Goal: Task Accomplishment & Management: Use online tool/utility

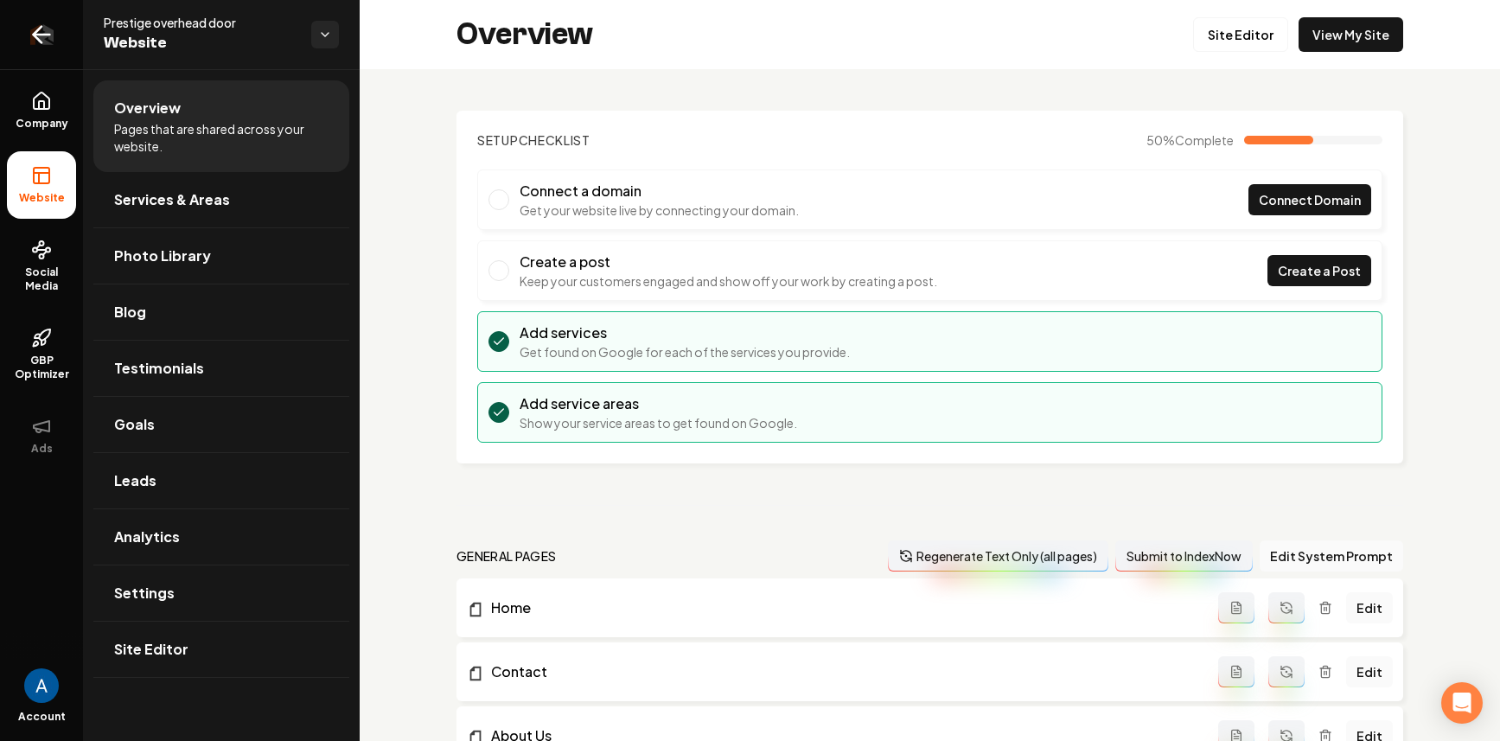
click at [50, 43] on icon "Return to dashboard" at bounding box center [42, 35] width 28 height 28
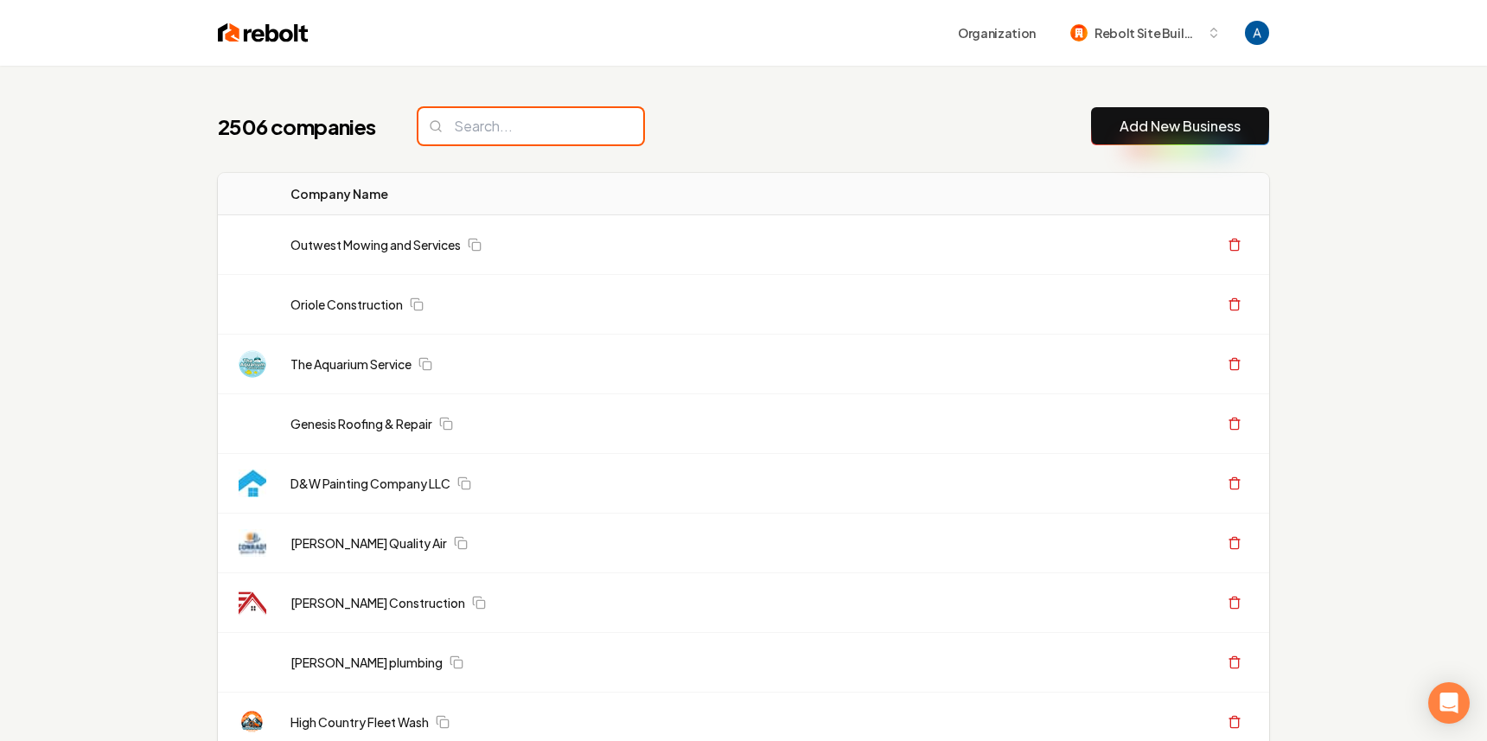
click at [513, 119] on input "search" at bounding box center [531, 126] width 225 height 36
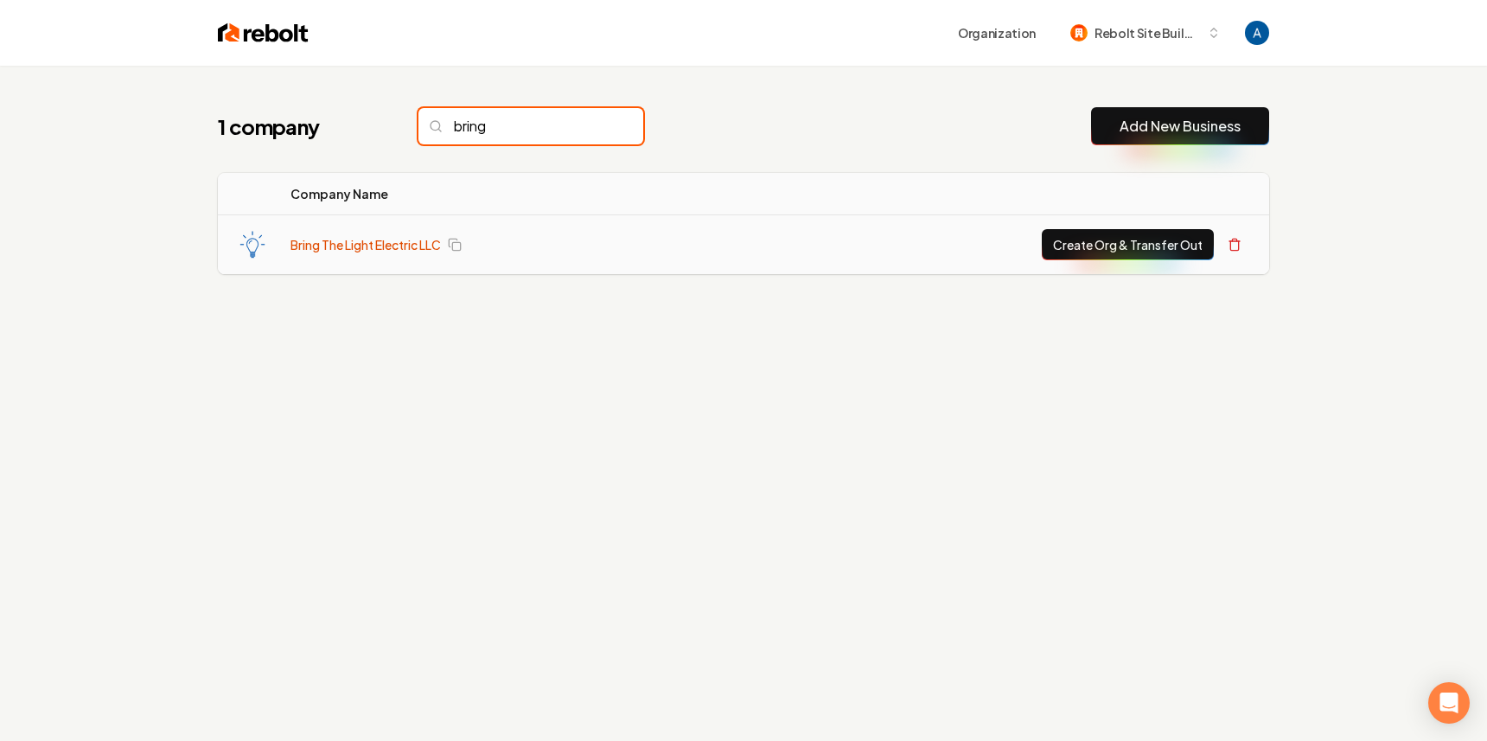
type input "bring"
click at [397, 240] on link "Bring The Light Electric LLC" at bounding box center [366, 244] width 150 height 17
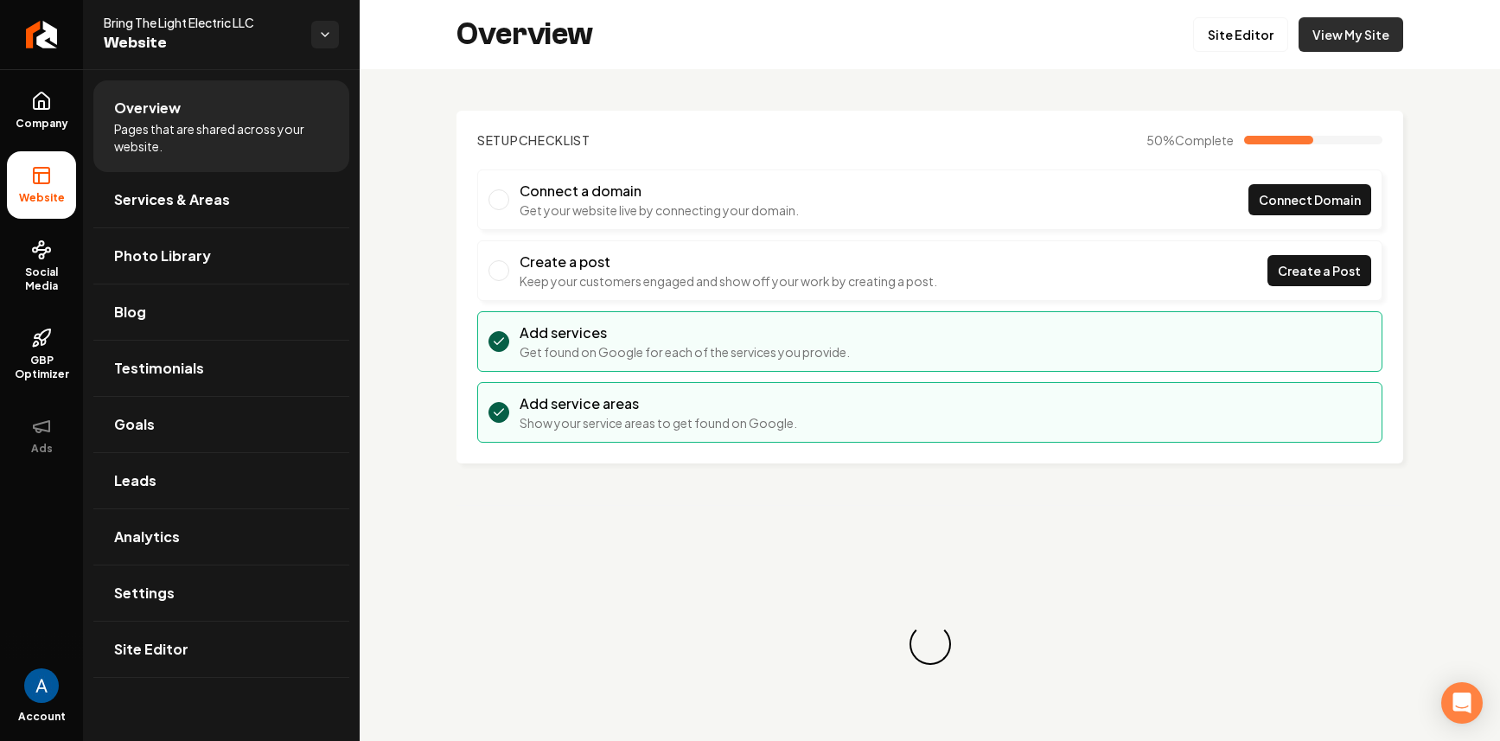
click at [1309, 42] on link "View My Site" at bounding box center [1351, 34] width 105 height 35
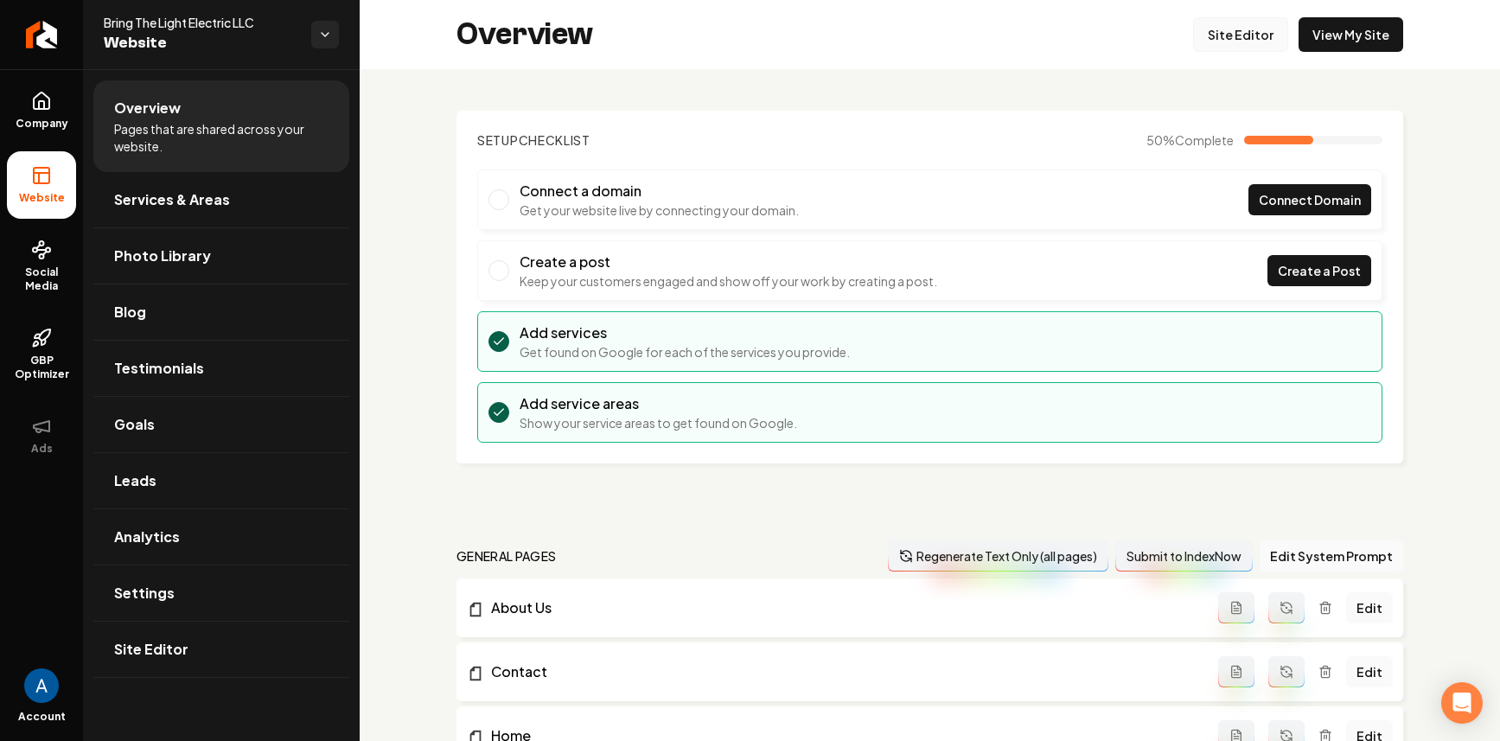
click at [1244, 38] on link "Site Editor" at bounding box center [1240, 34] width 95 height 35
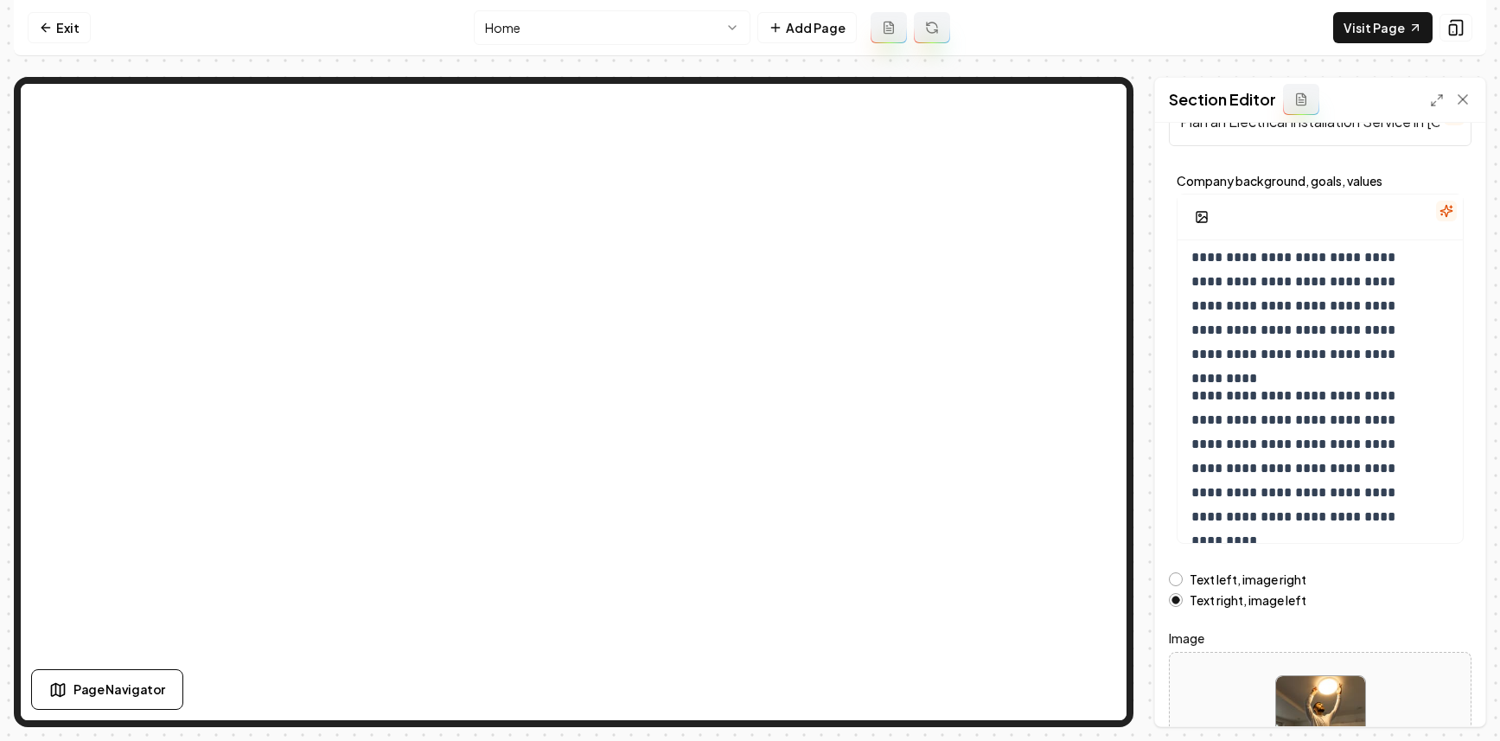
scroll to position [193, 0]
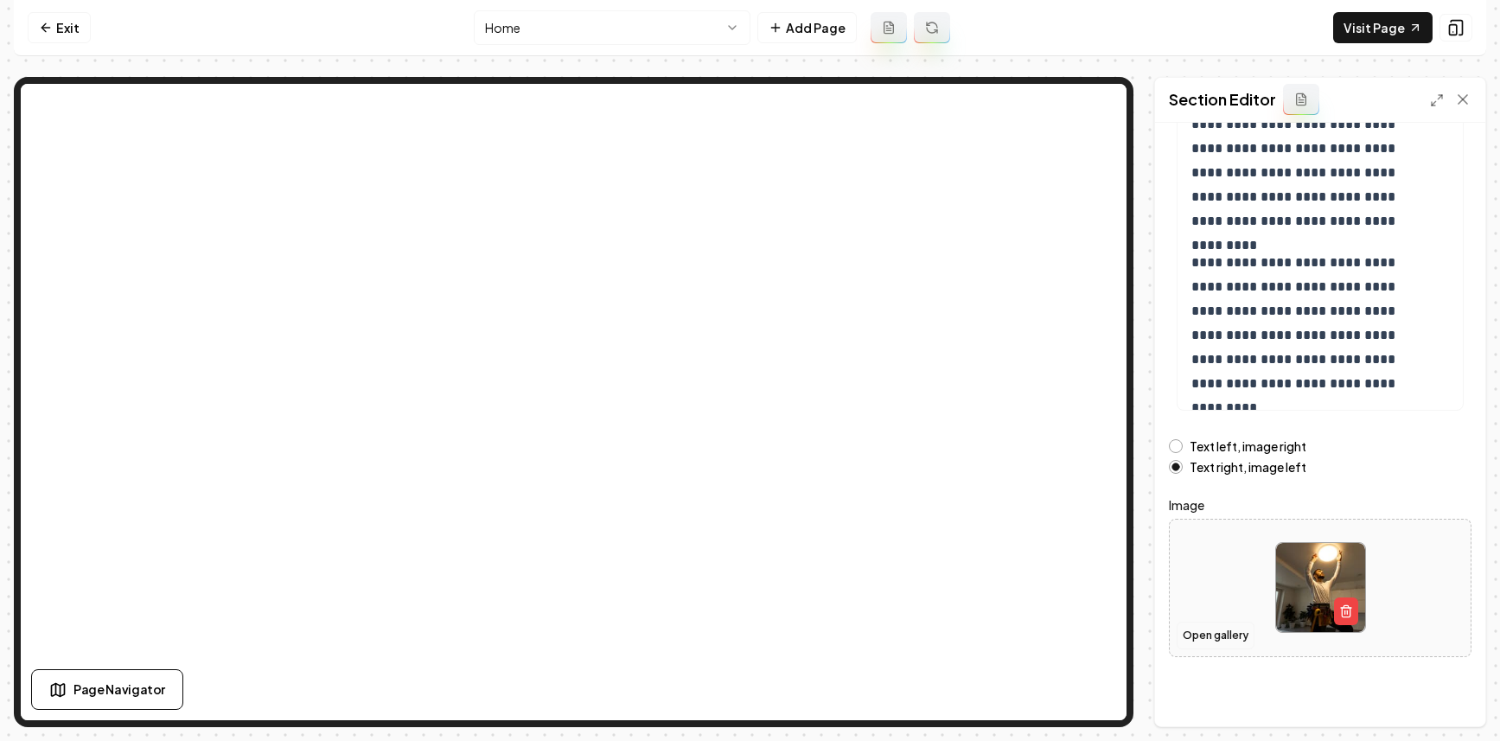
click at [1226, 637] on button "Open gallery" at bounding box center [1216, 636] width 78 height 28
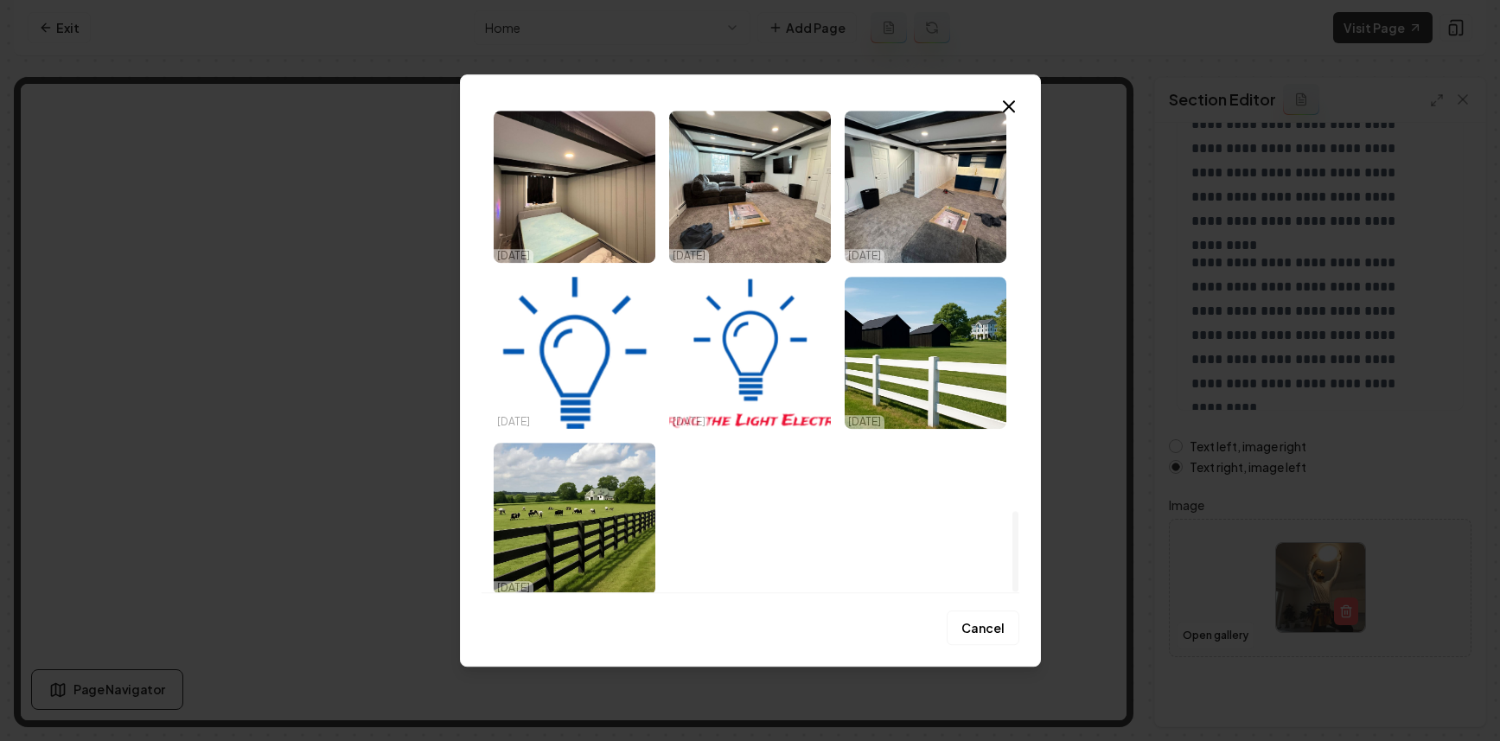
scroll to position [2388, 0]
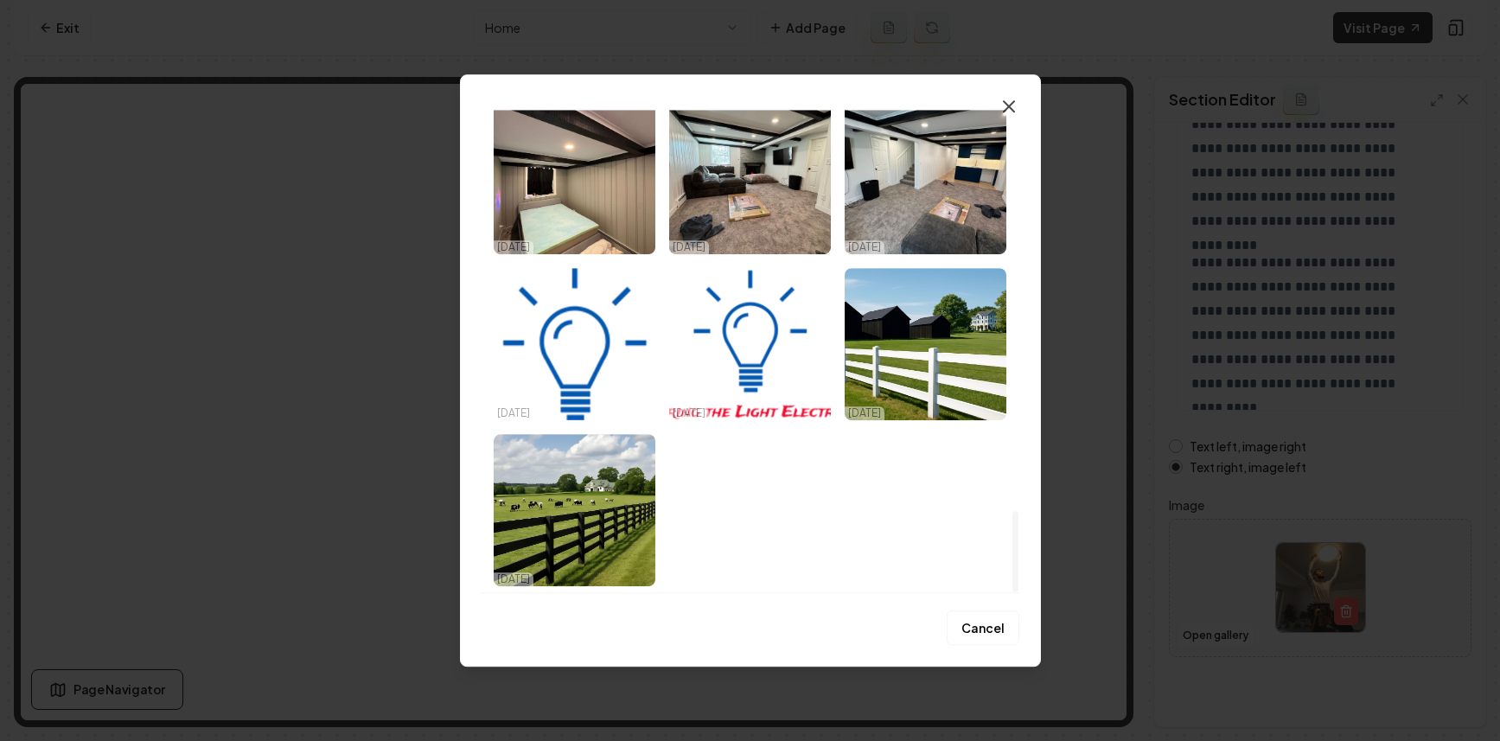
click at [1014, 104] on icon "button" at bounding box center [1009, 106] width 21 height 21
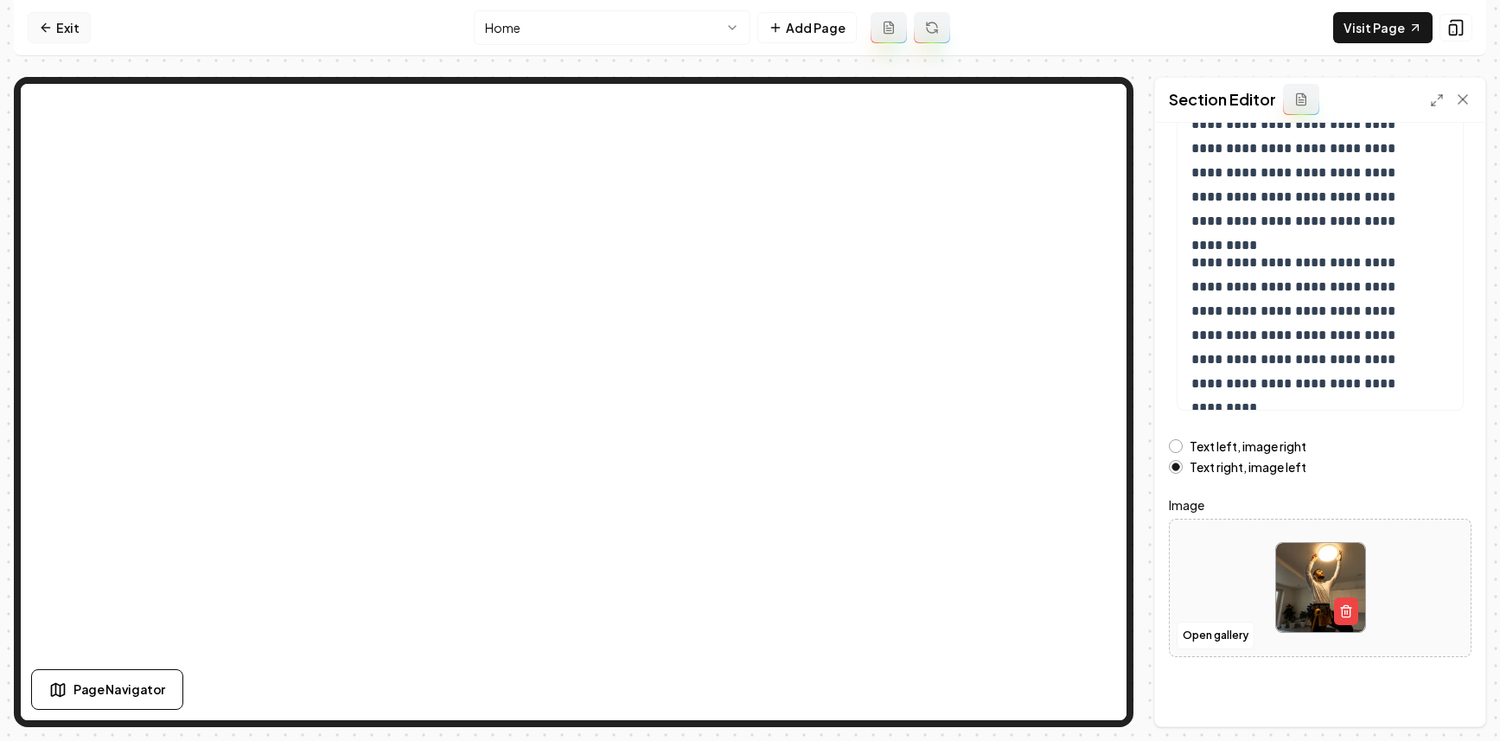
click at [67, 34] on link "Exit" at bounding box center [59, 27] width 63 height 31
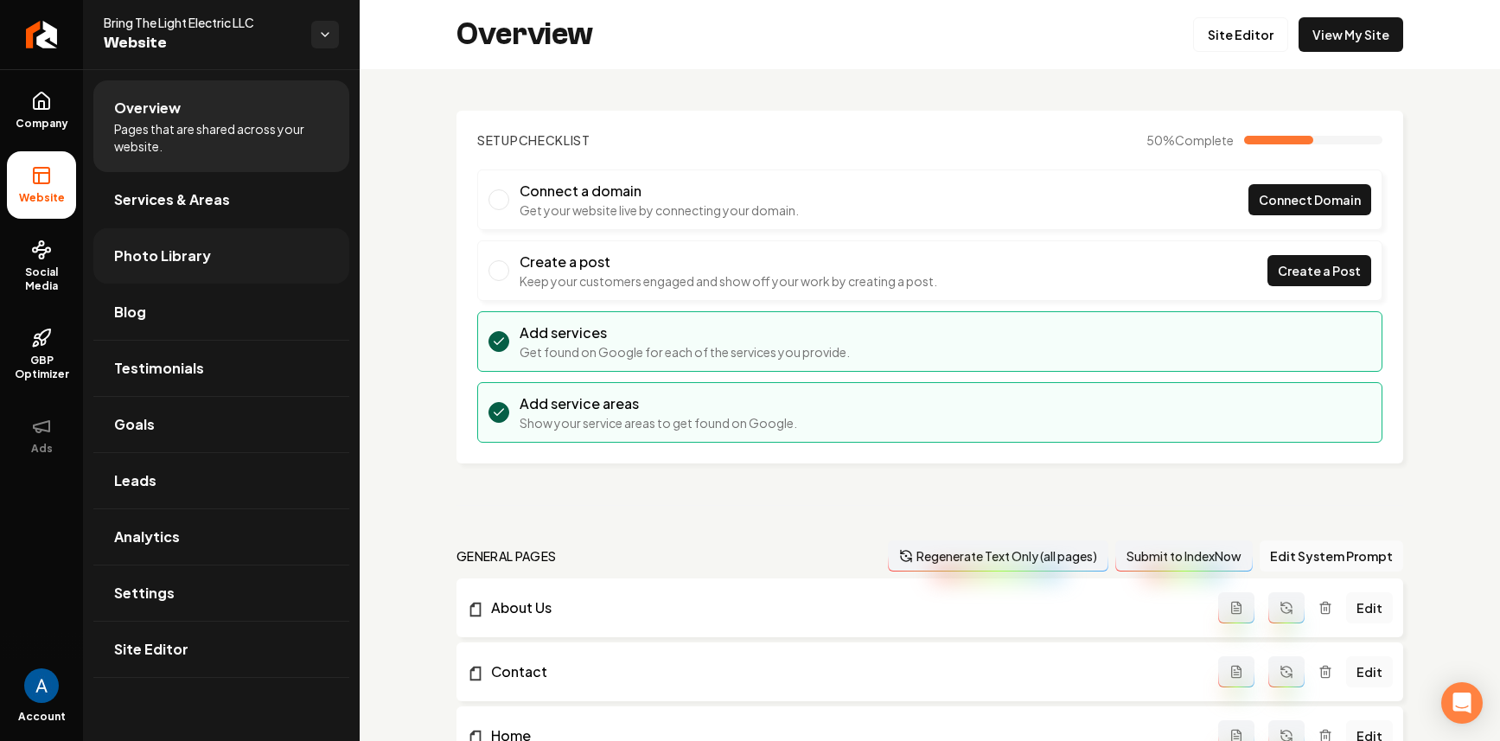
click at [126, 242] on link "Photo Library" at bounding box center [221, 255] width 256 height 55
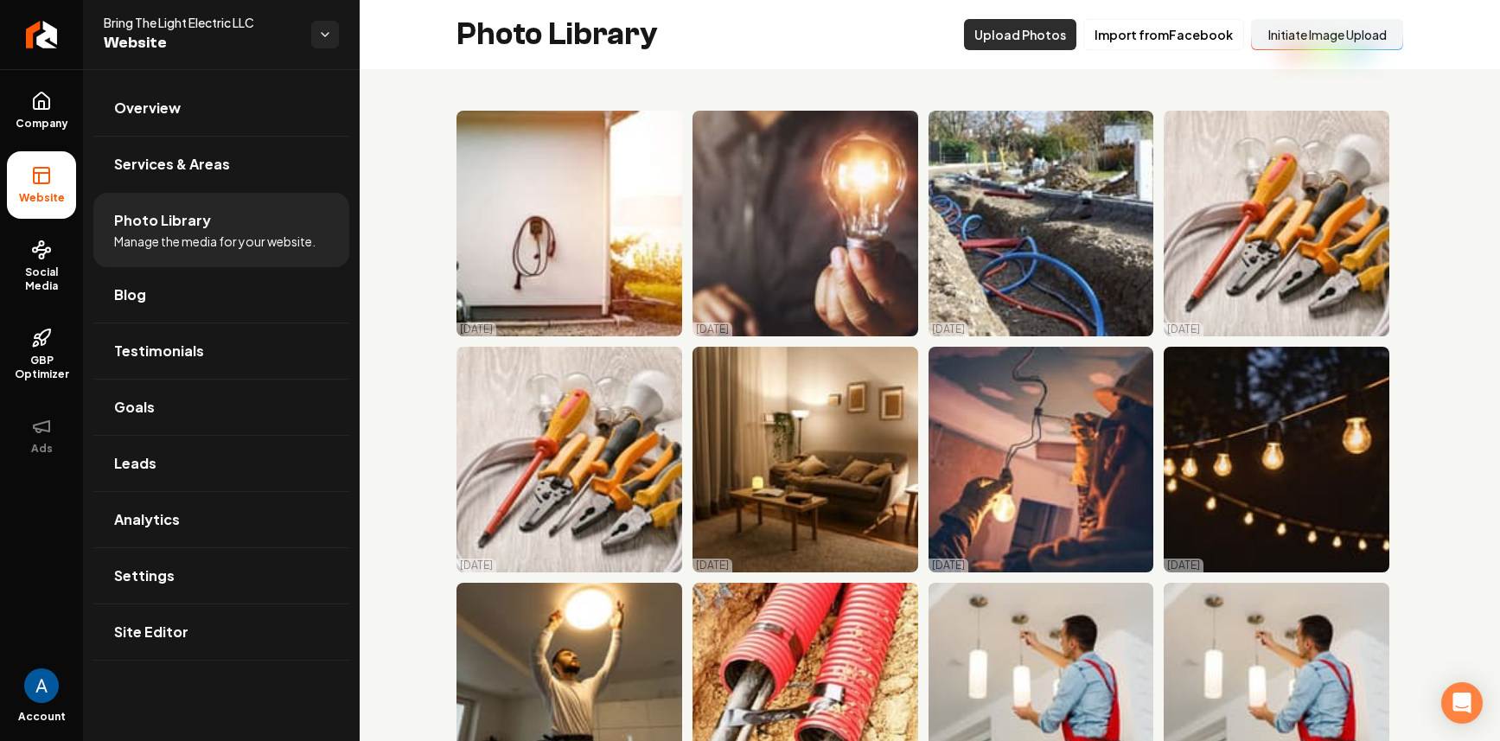
click at [1023, 42] on button "Upload Photos" at bounding box center [1020, 34] width 112 height 31
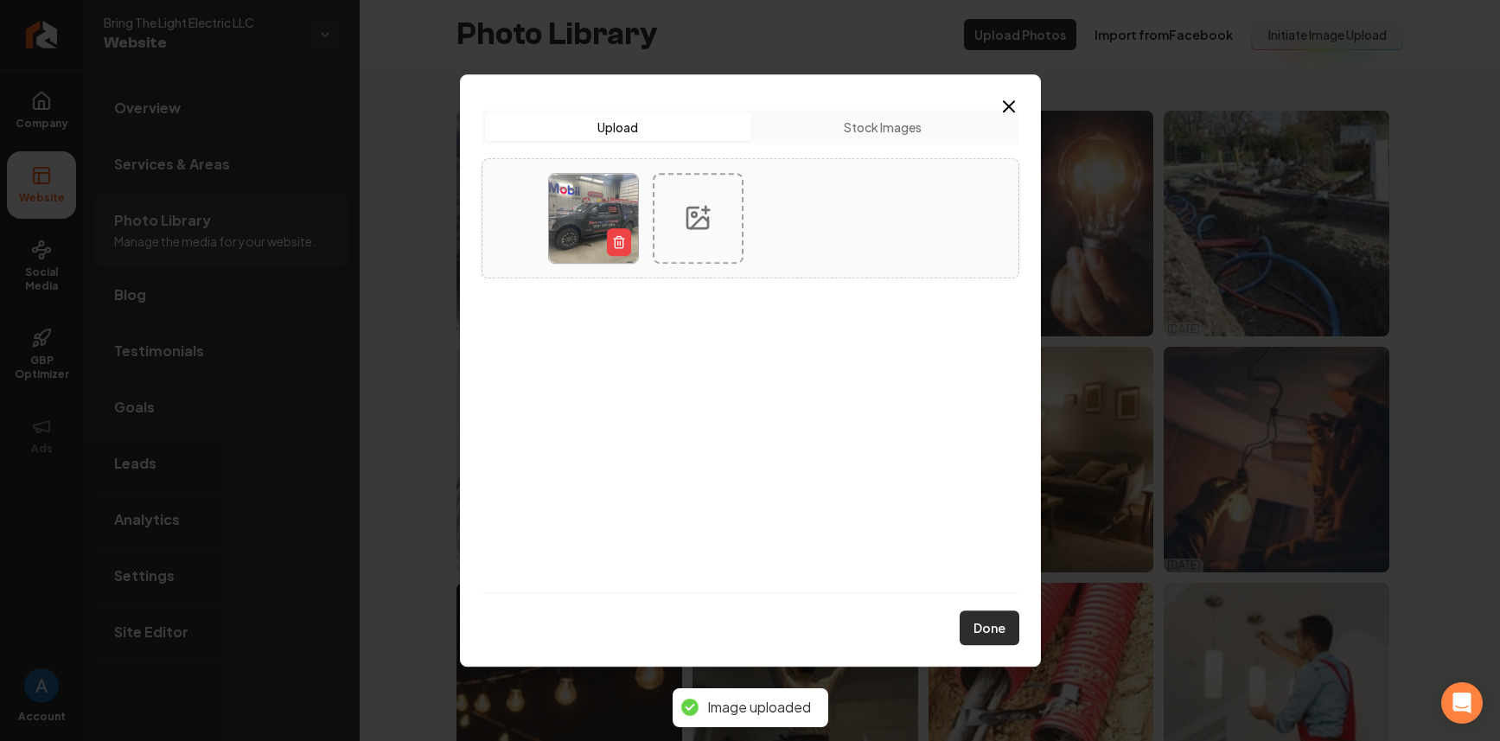
click at [987, 624] on button "Done" at bounding box center [990, 628] width 60 height 35
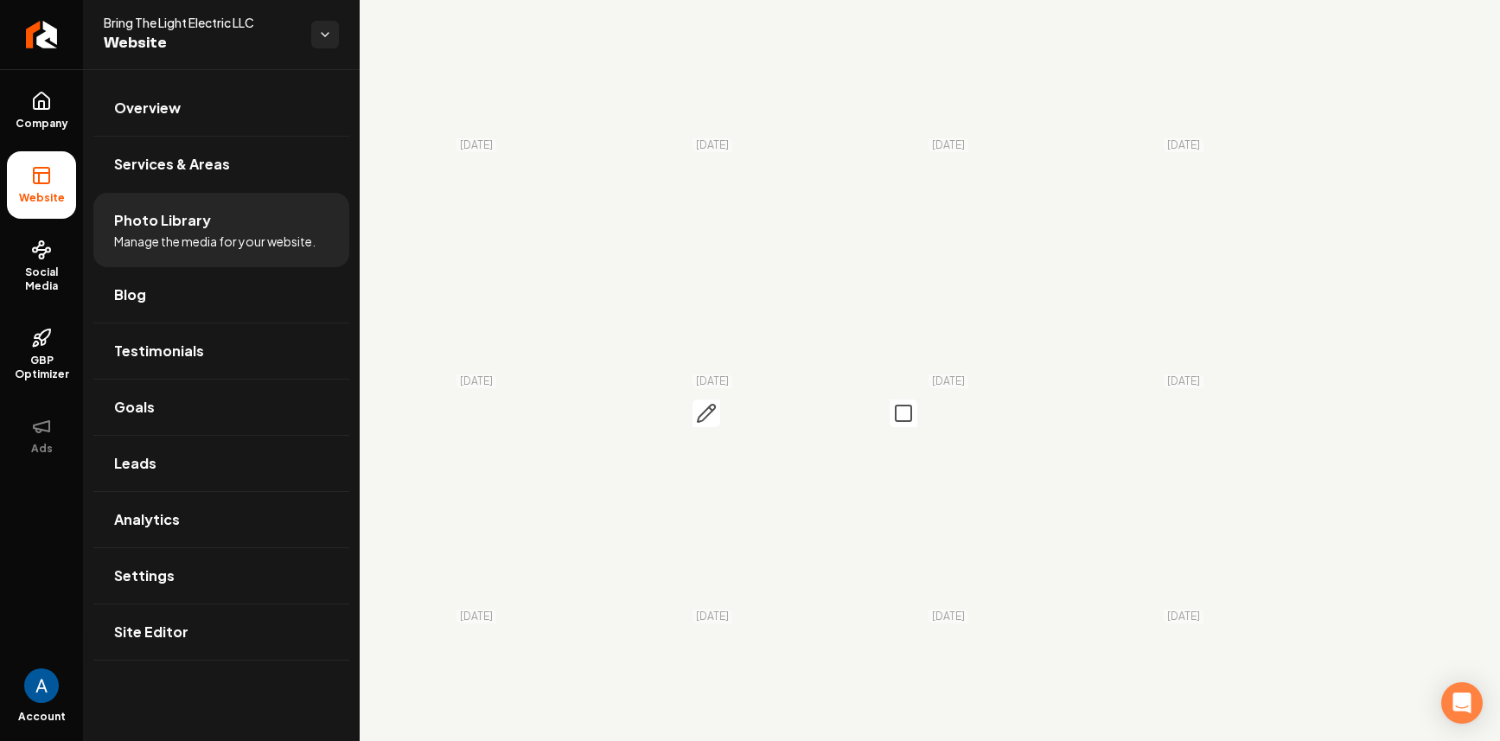
scroll to position [1465, 0]
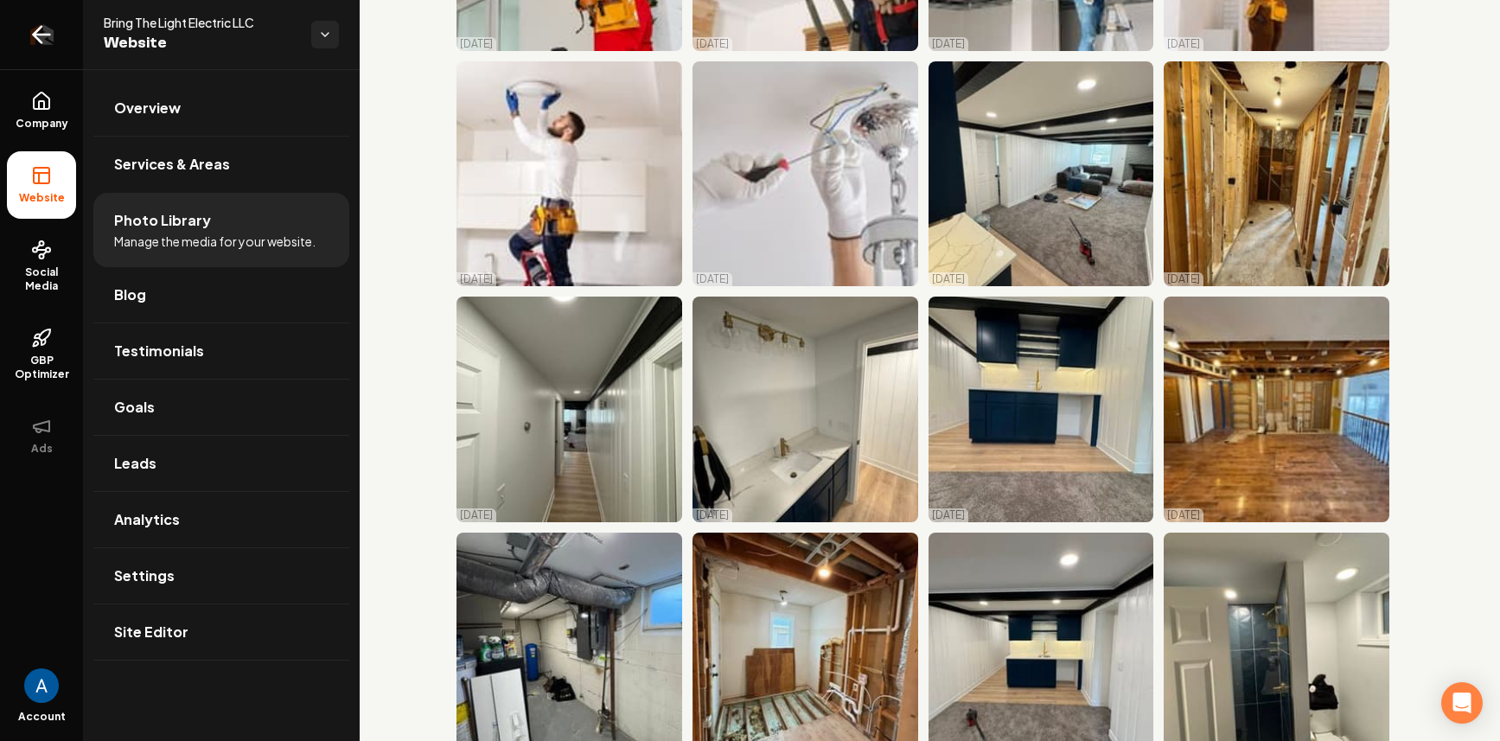
click at [54, 35] on icon "Return to dashboard" at bounding box center [42, 35] width 28 height 28
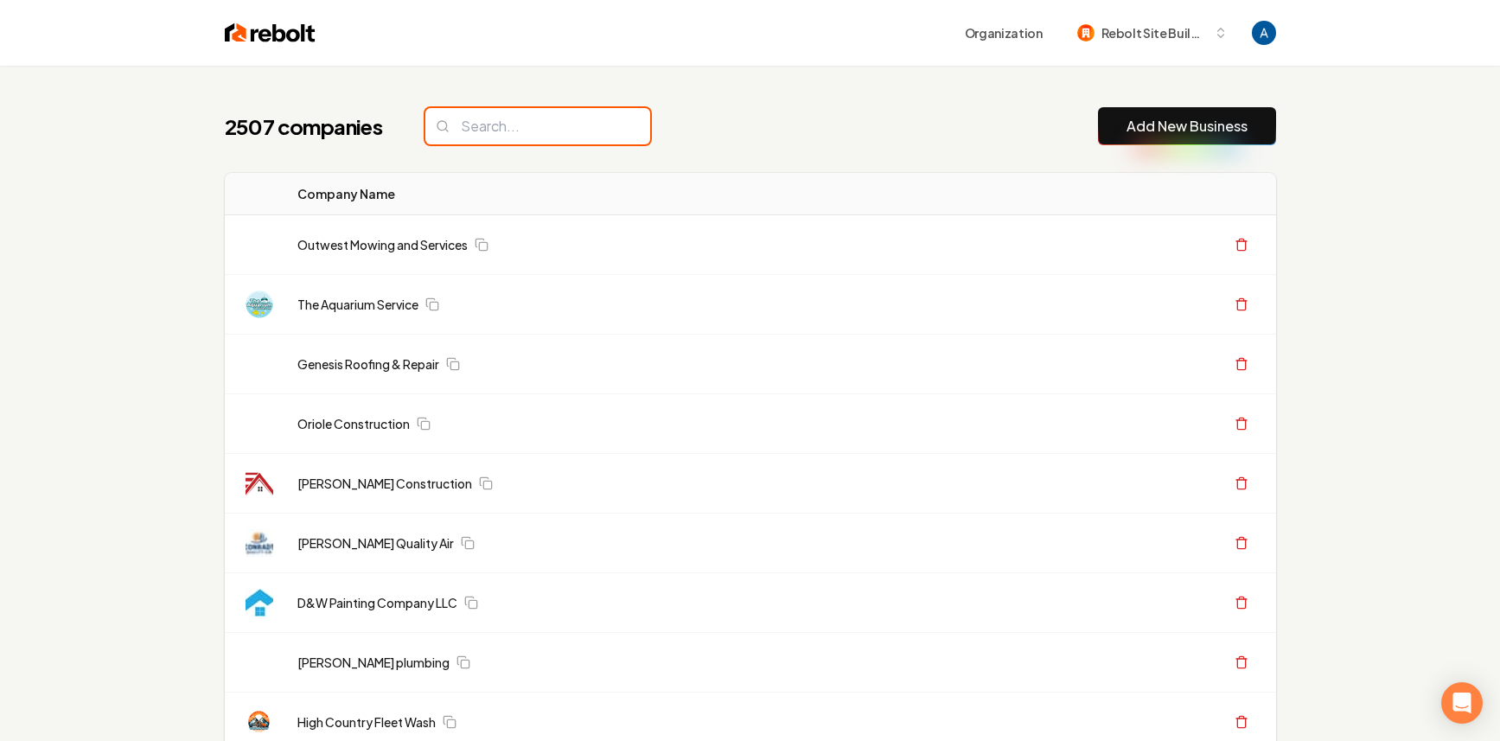
click at [569, 125] on input "search" at bounding box center [537, 126] width 225 height 36
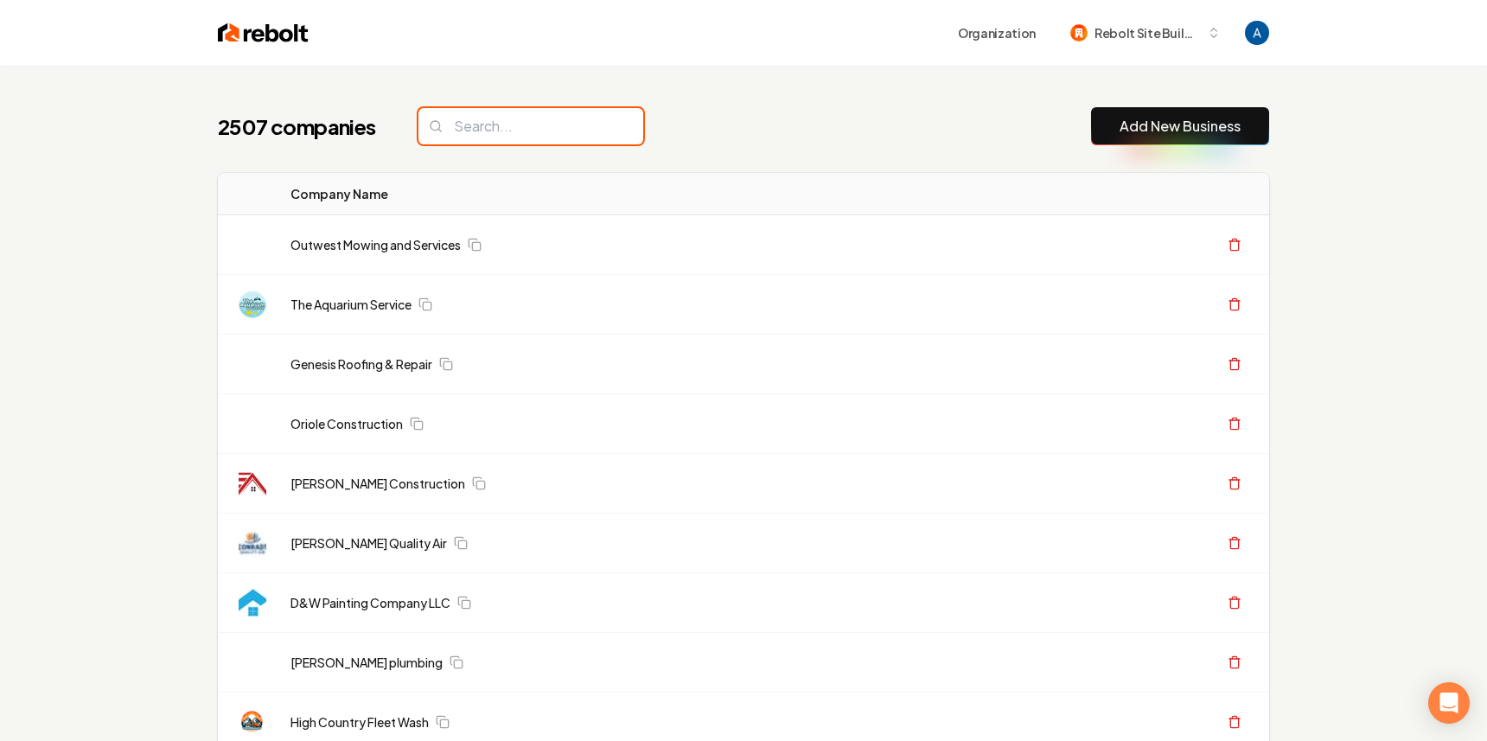
click at [543, 113] on input "search" at bounding box center [531, 126] width 225 height 36
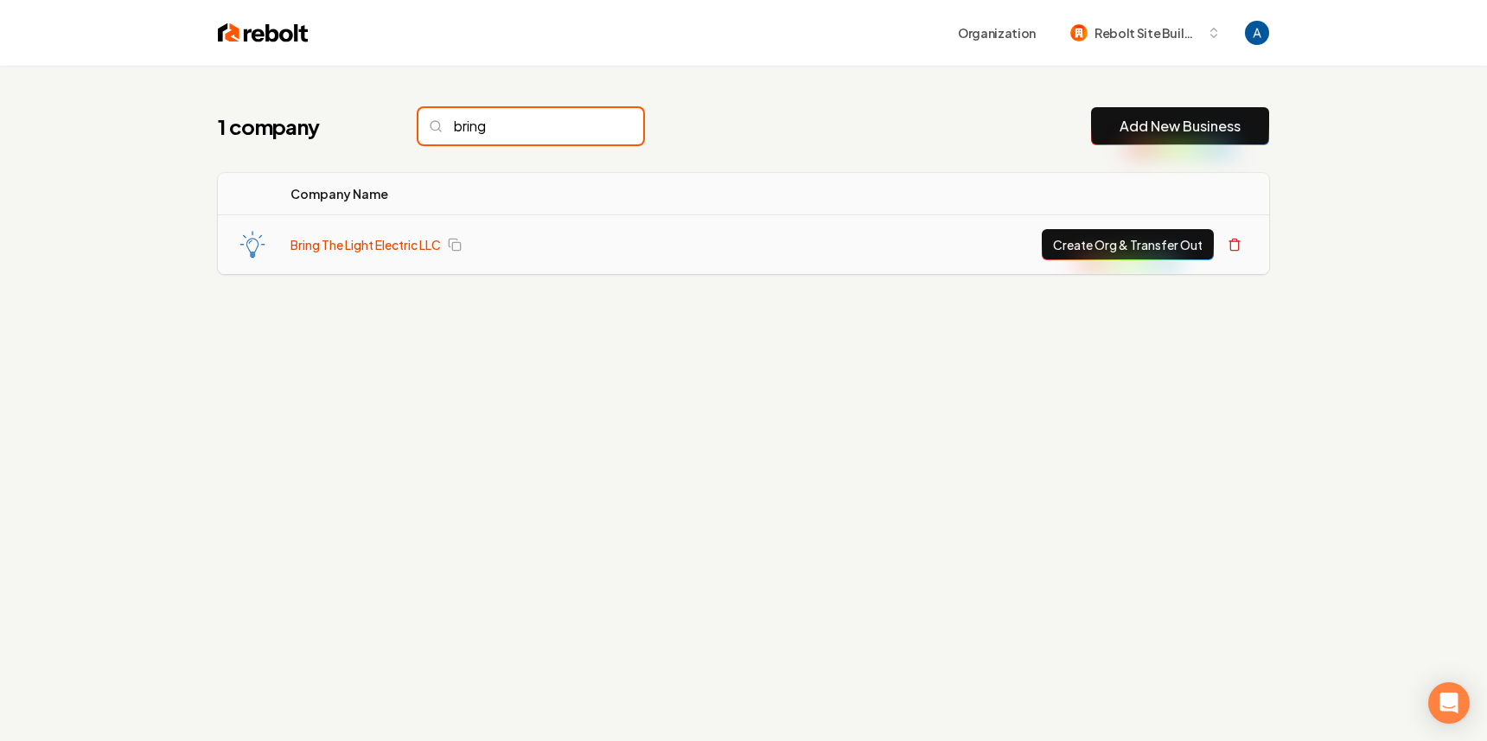
type input "bring"
click at [419, 247] on link "Bring The Light Electric LLC" at bounding box center [366, 244] width 150 height 17
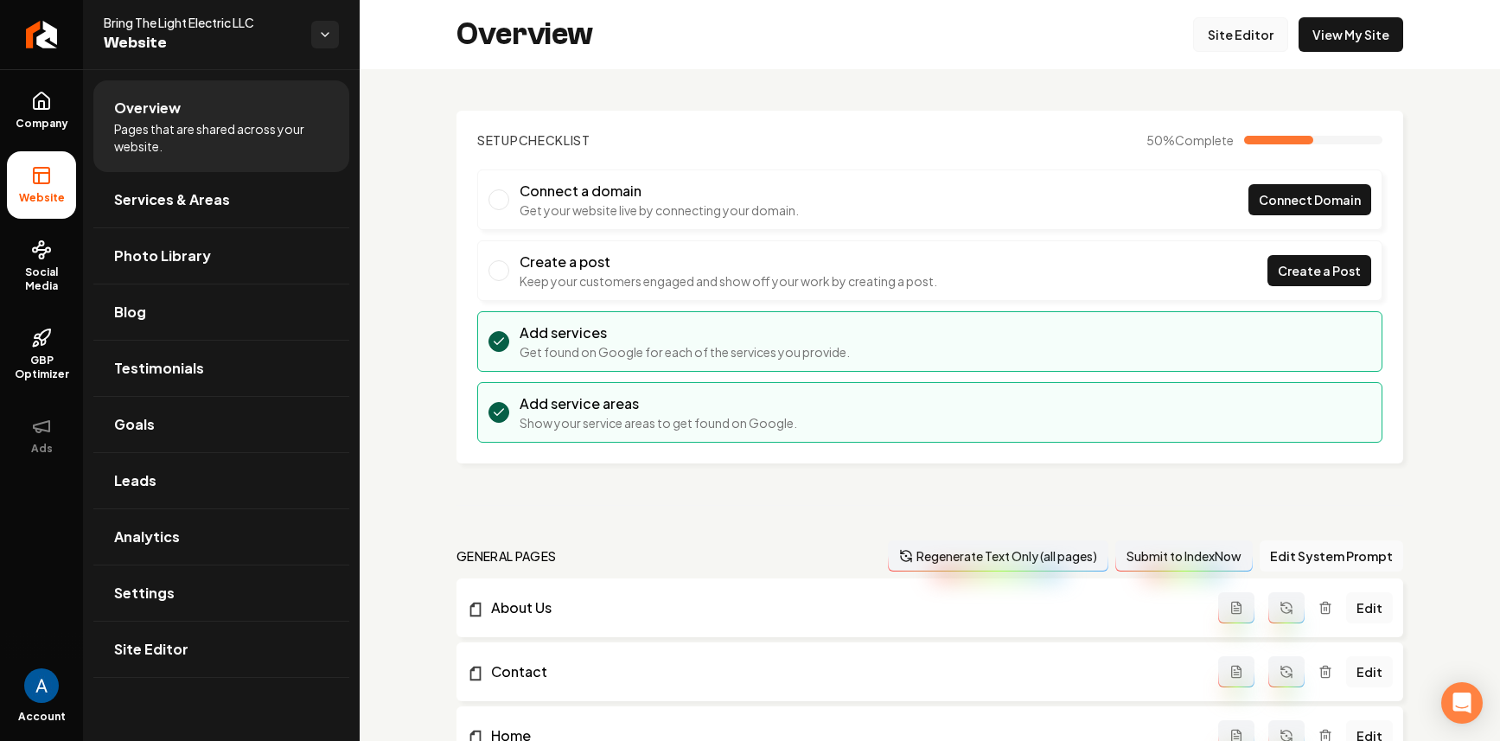
click at [1203, 26] on link "Site Editor" at bounding box center [1240, 34] width 95 height 35
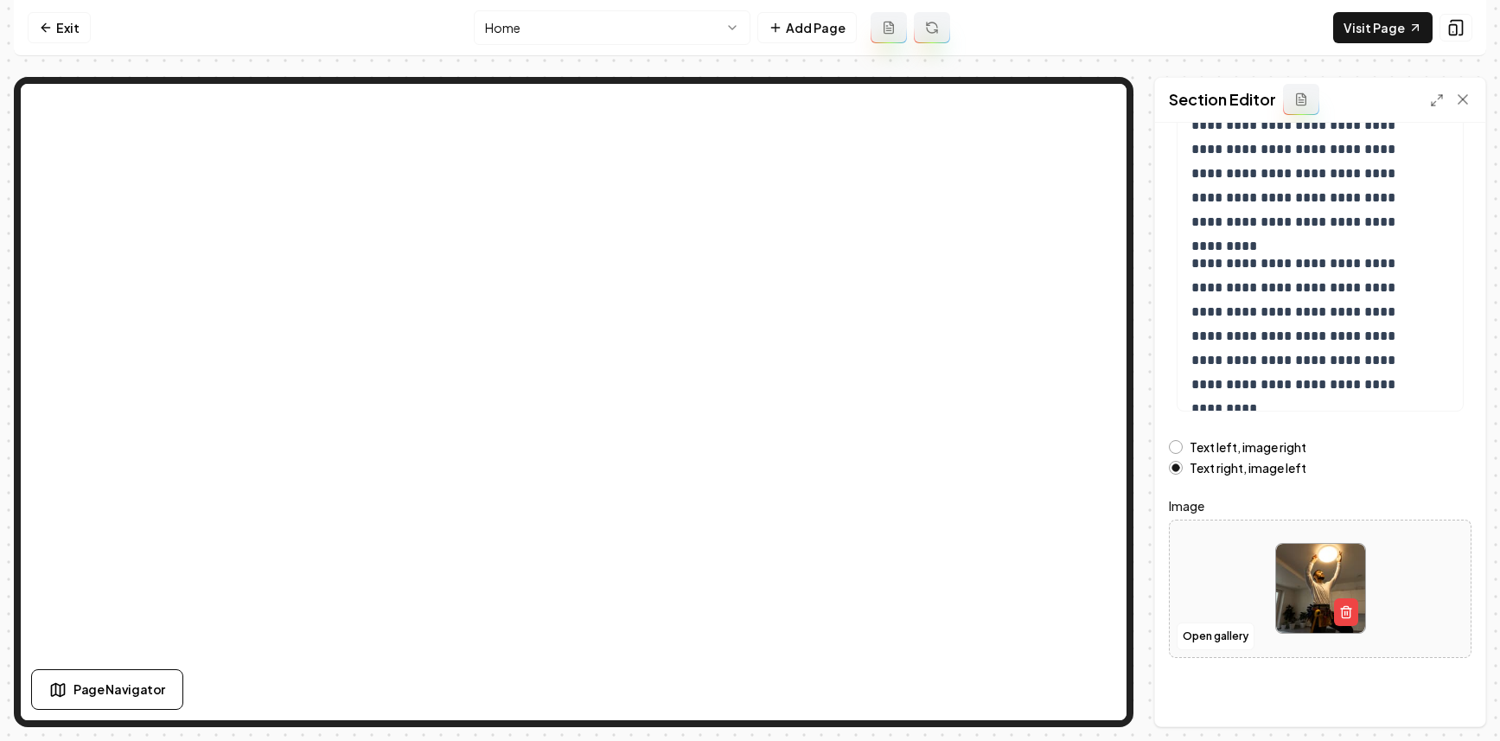
scroll to position [193, 0]
click at [1190, 637] on button "Open gallery" at bounding box center [1216, 636] width 78 height 28
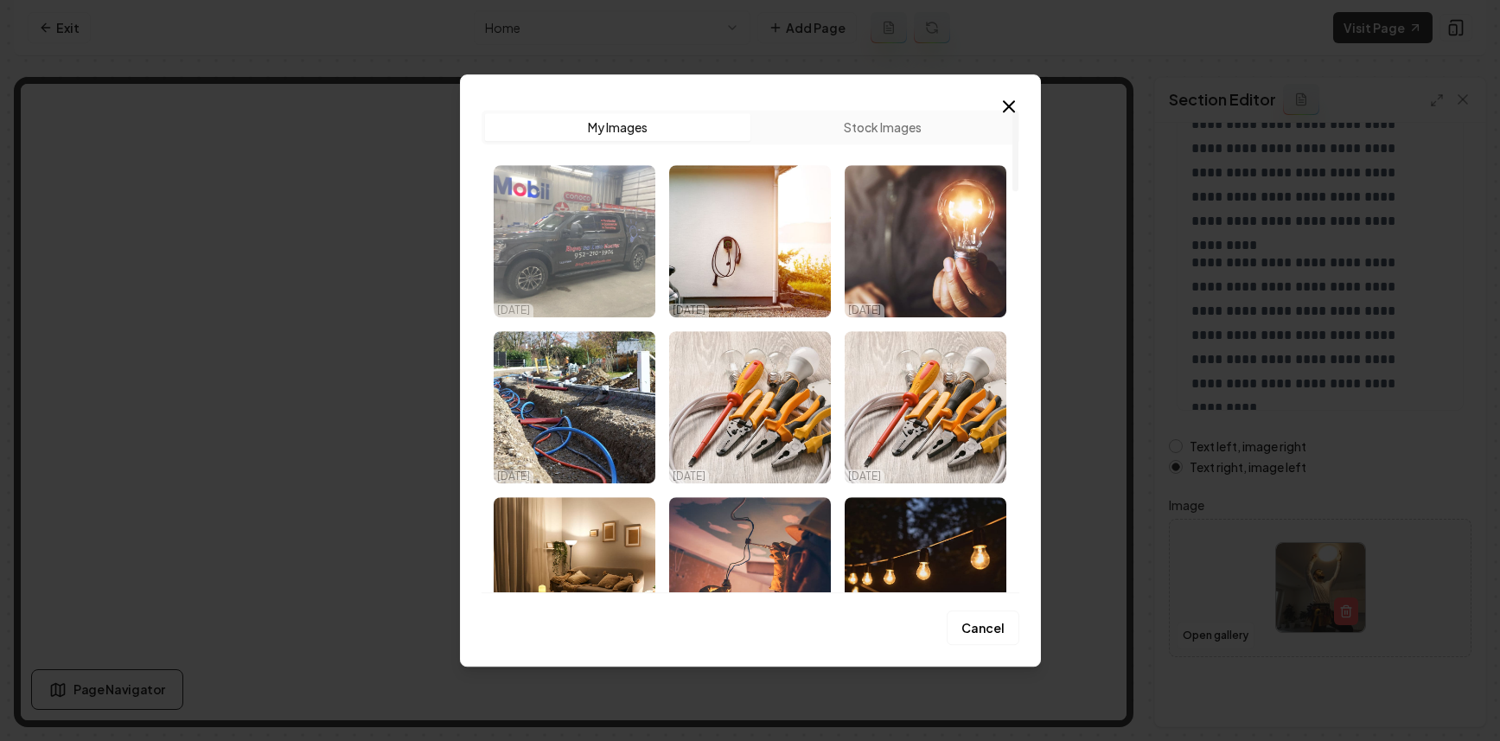
click at [606, 255] on img "Select image image_68d711095c7cd75eb81e1dbe.jpg" at bounding box center [575, 241] width 162 height 152
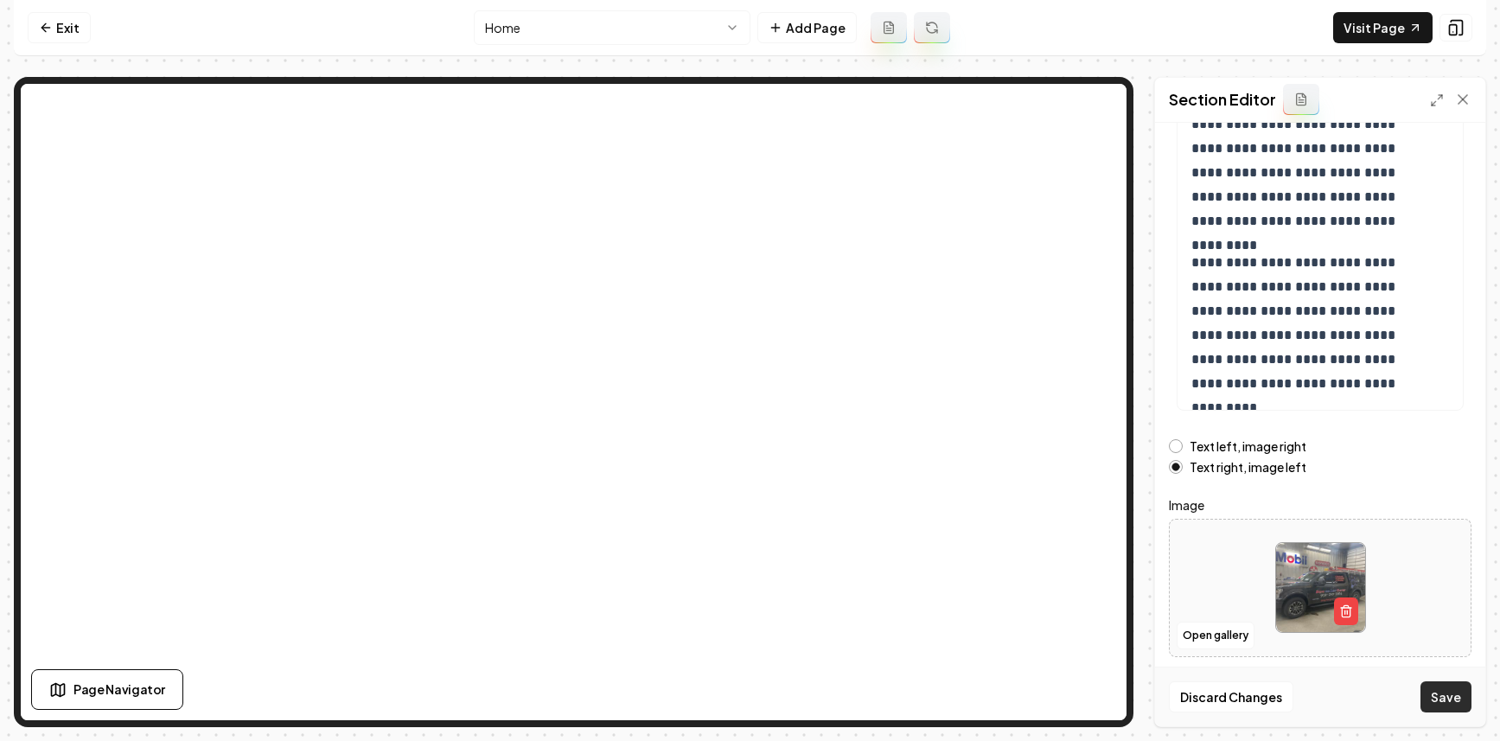
click at [1436, 694] on button "Save" at bounding box center [1446, 696] width 51 height 31
click at [1376, 24] on link "Visit Page" at bounding box center [1383, 27] width 99 height 31
